Goal: Find specific page/section

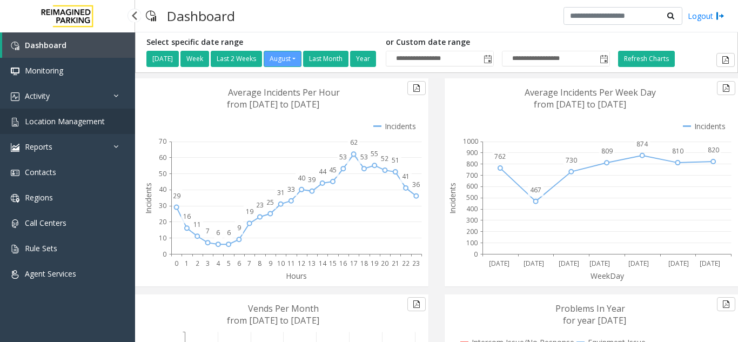
click at [105, 125] on link "Location Management" at bounding box center [67, 121] width 135 height 25
click at [74, 121] on span "Location Management" at bounding box center [65, 121] width 80 height 10
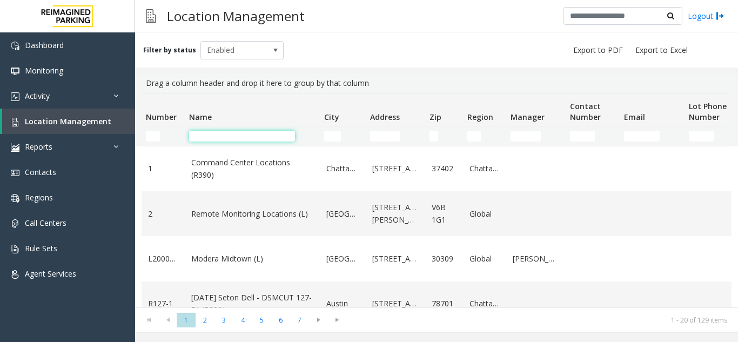
click at [201, 136] on input "Name Filter" at bounding box center [242, 136] width 106 height 11
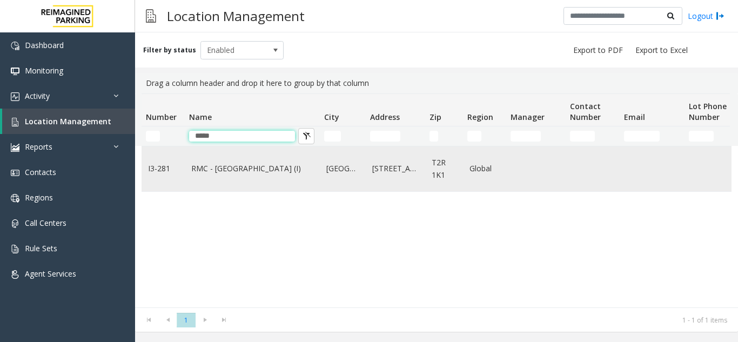
type input "*****"
click at [219, 176] on td "RMC - Mount Royal Village (I)" at bounding box center [252, 168] width 135 height 45
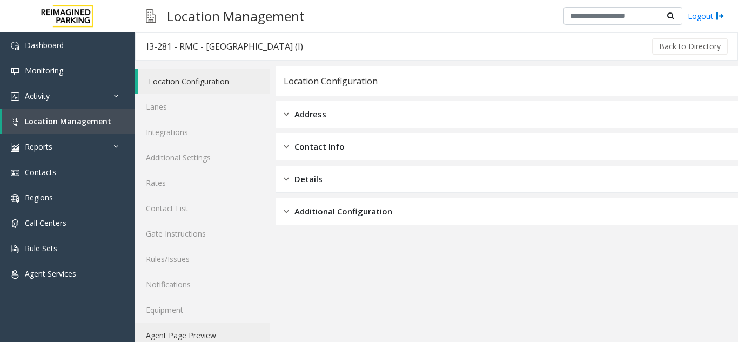
click at [190, 331] on link "Agent Page Preview" at bounding box center [202, 334] width 135 height 25
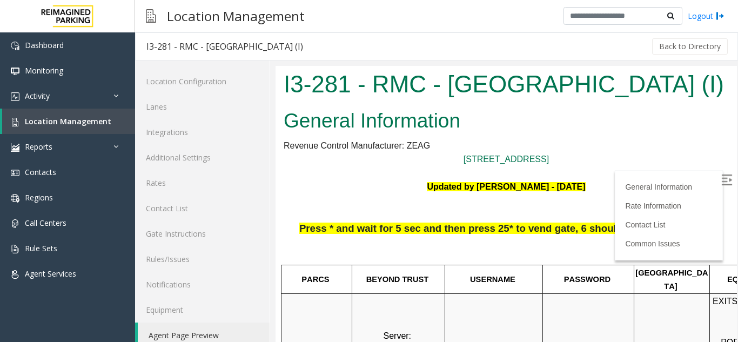
click at [721, 177] on img at bounding box center [726, 179] width 11 height 11
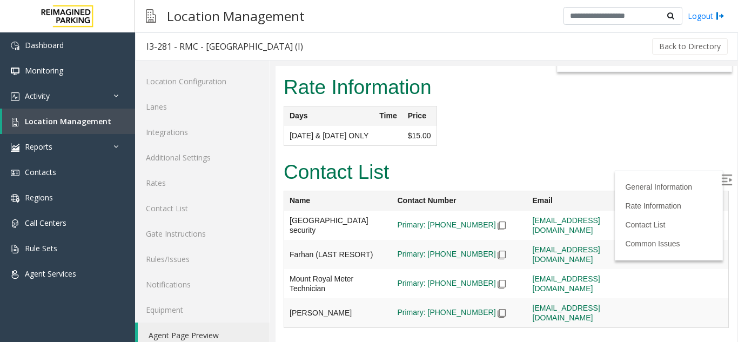
scroll to position [1450, 0]
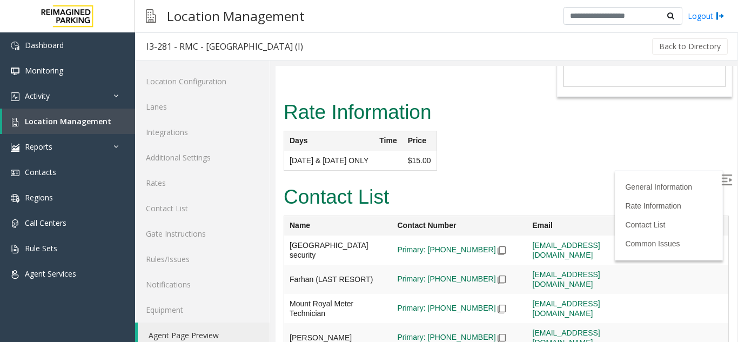
click at [497, 246] on img at bounding box center [501, 250] width 9 height 9
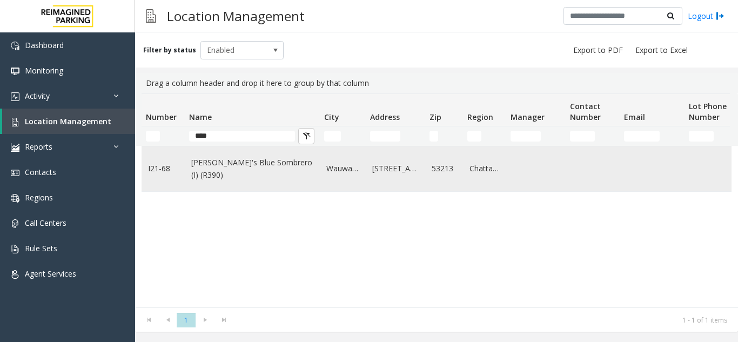
type input "****"
click at [244, 161] on td "[PERSON_NAME]'s Blue Sombrero (I) (R390)" at bounding box center [252, 168] width 135 height 45
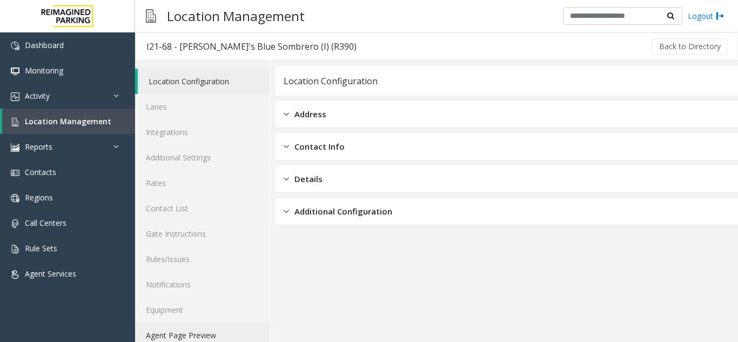
click at [187, 328] on link "Agent Page Preview" at bounding box center [202, 334] width 135 height 25
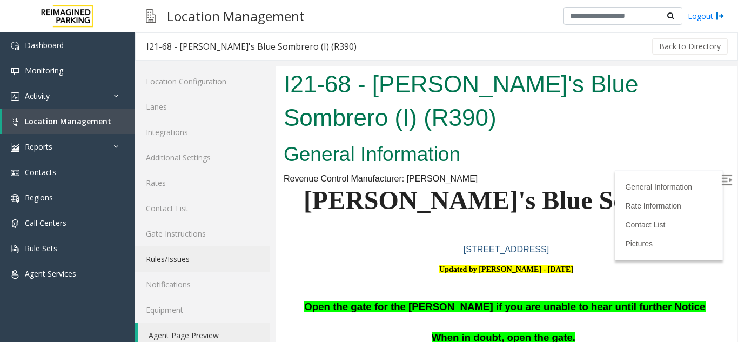
scroll to position [108, 0]
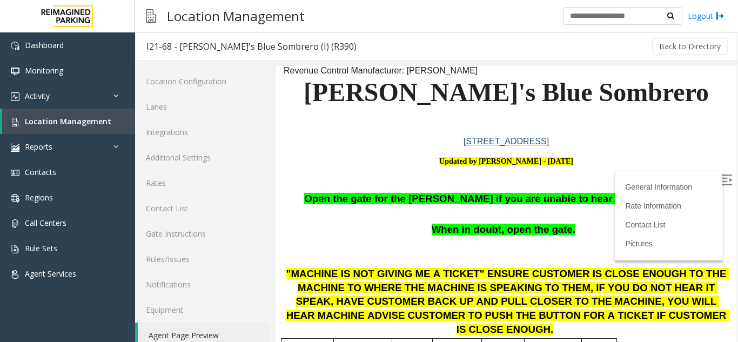
click at [721, 184] on img at bounding box center [726, 179] width 11 height 11
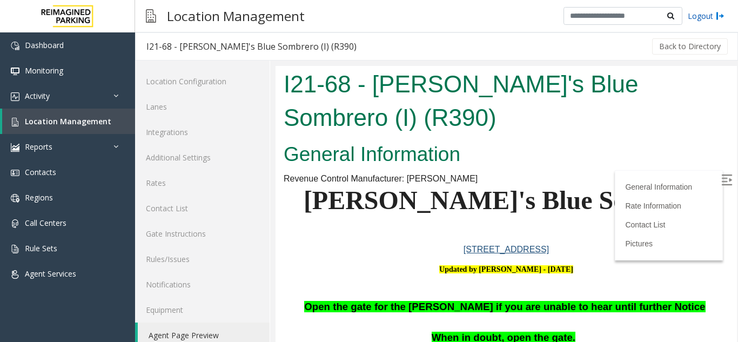
scroll to position [108, 0]
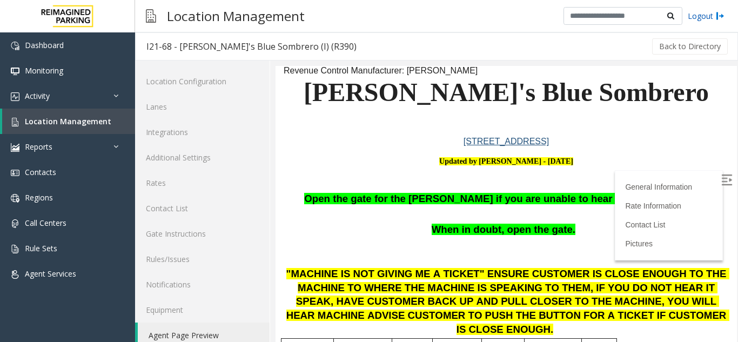
click at [720, 15] on img at bounding box center [720, 15] width 9 height 11
